Goal: Information Seeking & Learning: Learn about a topic

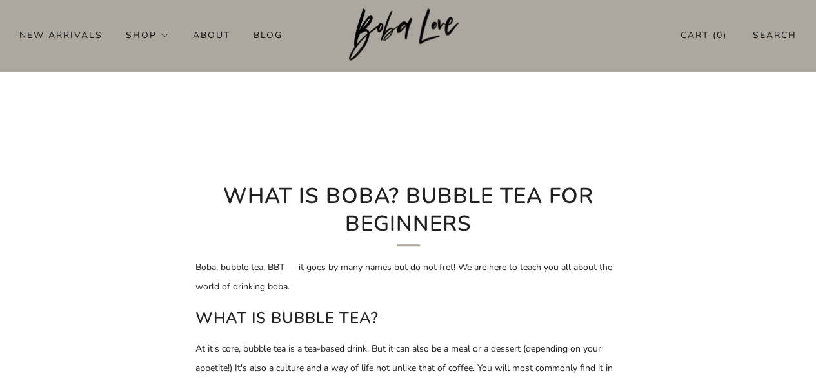
scroll to position [258, 0]
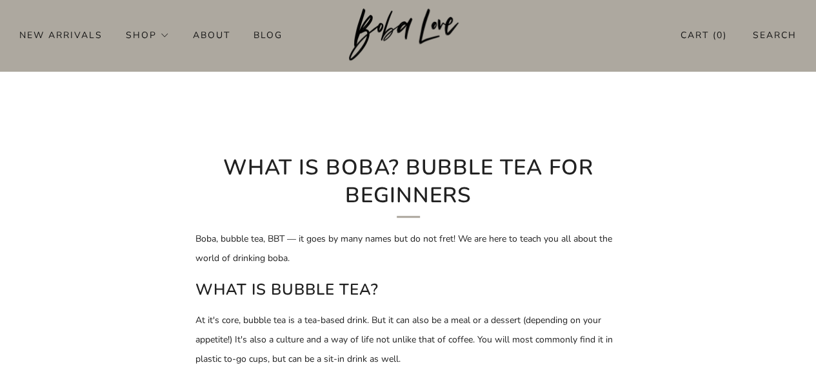
click at [485, 207] on h1 "What is boba? Bubble Tea for Beginners" at bounding box center [409, 185] width 426 height 63
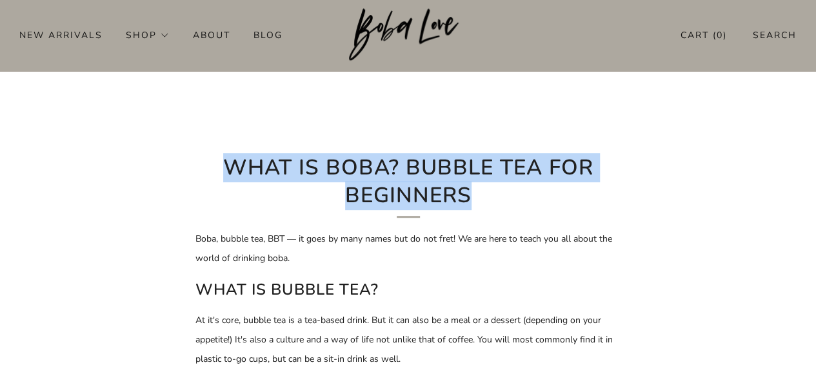
drag, startPoint x: 455, startPoint y: 198, endPoint x: 230, endPoint y: 168, distance: 226.6
click at [230, 168] on h1 "What is boba? Bubble Tea for Beginners" at bounding box center [409, 185] width 426 height 63
copy h1 "What is boba? Bubble Tea for Beginners"
click at [465, 204] on h1 "What is boba? Bubble Tea for Beginners" at bounding box center [409, 185] width 426 height 63
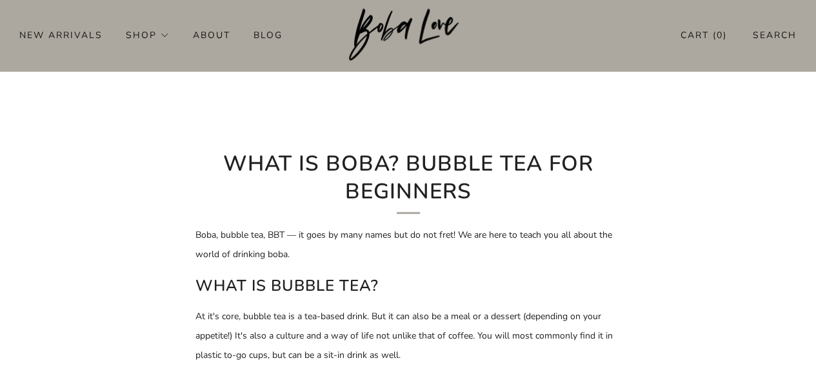
scroll to position [258, 0]
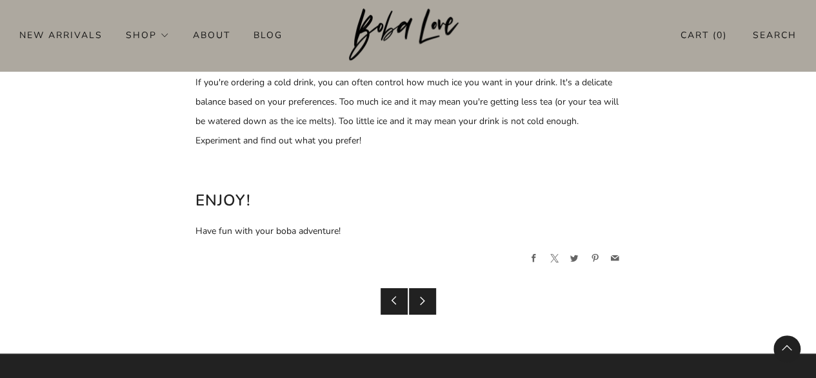
scroll to position [2582, 0]
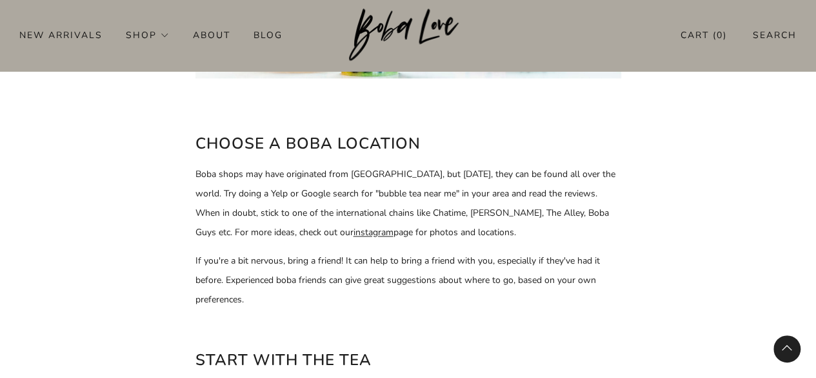
scroll to position [904, 0]
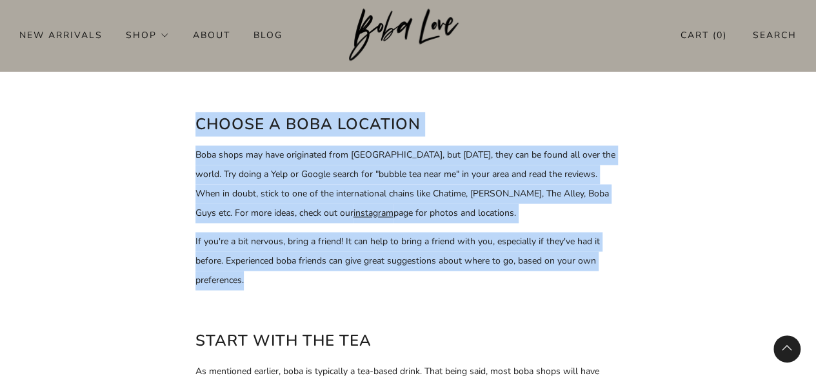
drag, startPoint x: 334, startPoint y: 283, endPoint x: 165, endPoint y: 111, distance: 240.5
copy div "Choose a boba location Boba shops may have originated from Taiwan, but today, t…"
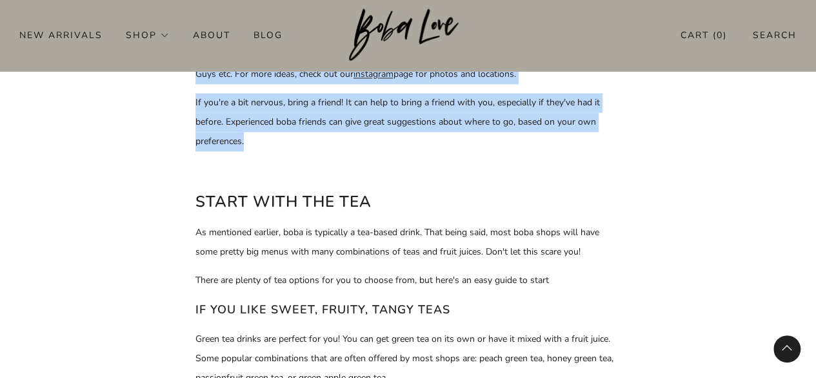
scroll to position [1097, 0]
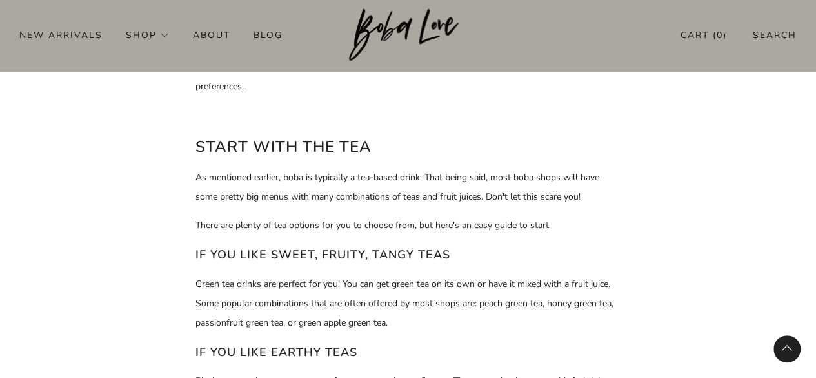
click at [381, 220] on p "There are plenty of tea options for you to choose from, but here's an easy guid…" at bounding box center [409, 224] width 426 height 19
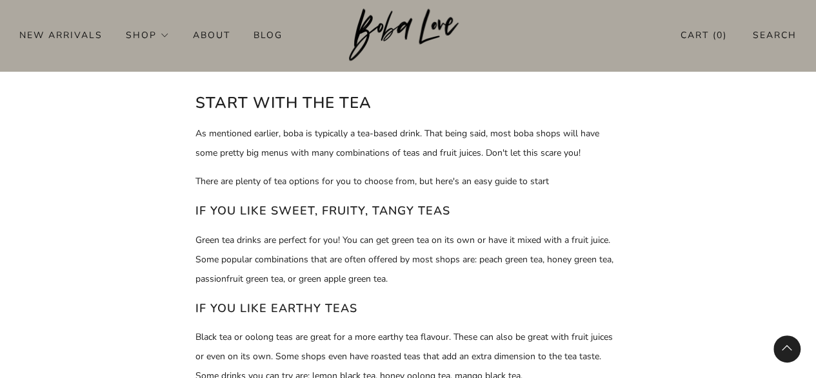
scroll to position [1162, 0]
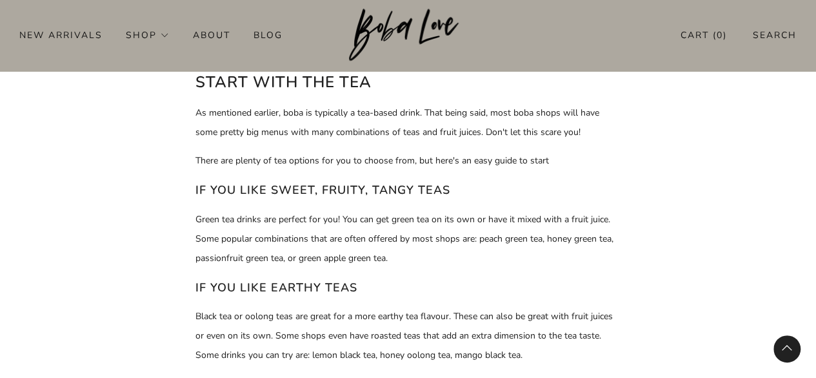
click at [58, 213] on section "What is boba? Bubble Tea for Beginners Boba, bubble tea, BBT — it goes by many …" at bounding box center [408, 342] width 816 height 2765
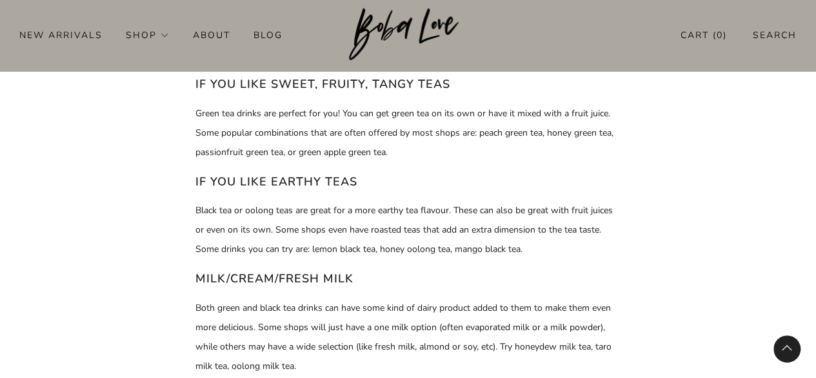
scroll to position [1355, 0]
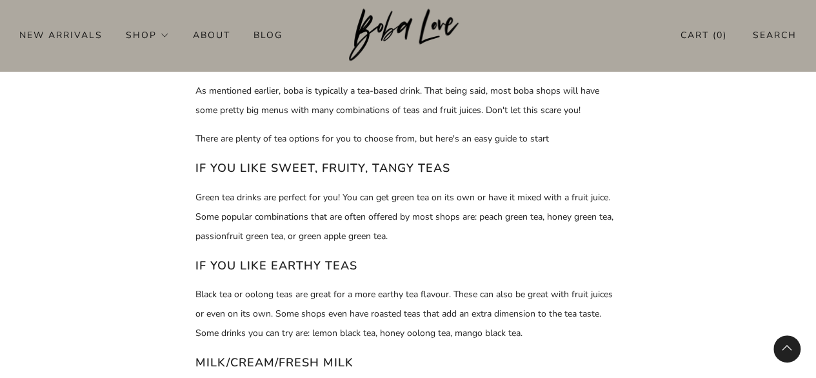
scroll to position [1377, 0]
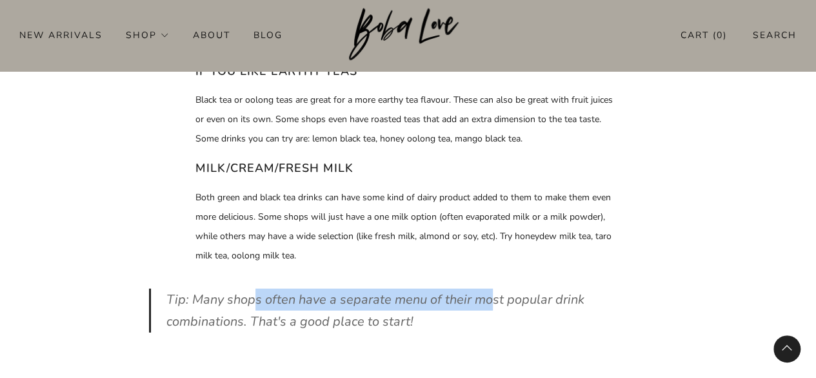
drag, startPoint x: 250, startPoint y: 299, endPoint x: 490, endPoint y: 301, distance: 240.1
click at [490, 301] on p "Tip: Many shops often have a separate menu of their most popular drink combinat…" at bounding box center [417, 310] width 501 height 44
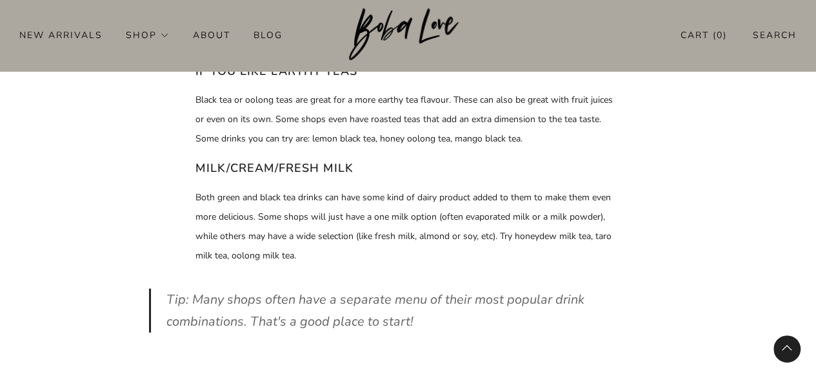
click at [536, 307] on p "Tip: Many shops often have a separate menu of their most popular drink combinat…" at bounding box center [417, 310] width 501 height 44
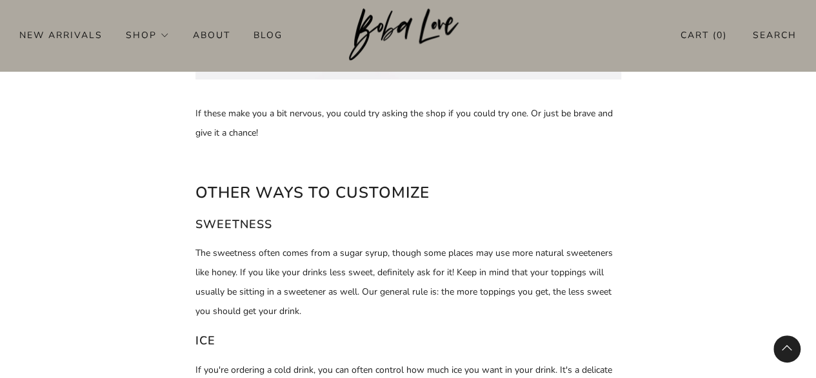
scroll to position [2281, 0]
